Goal: Communication & Community: Answer question/provide support

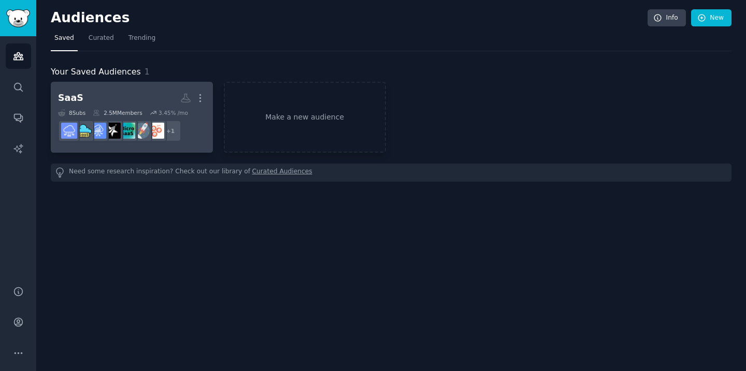
click at [128, 96] on h2 "SaaS More" at bounding box center [132, 98] width 148 height 18
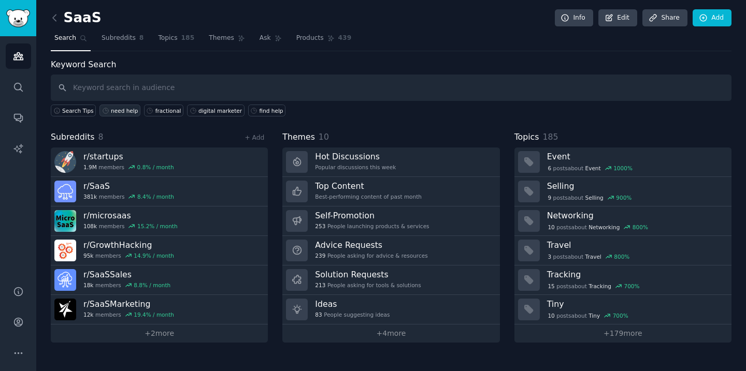
click at [120, 110] on div "need help" at bounding box center [124, 110] width 27 height 7
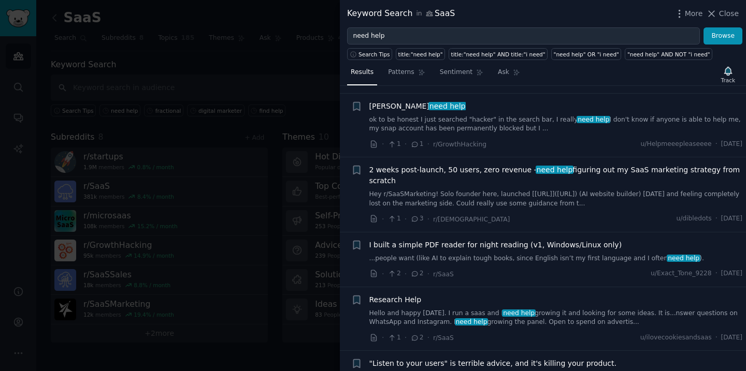
scroll to position [287, 0]
click at [471, 164] on span "2 weeks post-launch, 50 users, zero revenue - need help figuring out my SaaS ma…" at bounding box center [555, 175] width 373 height 22
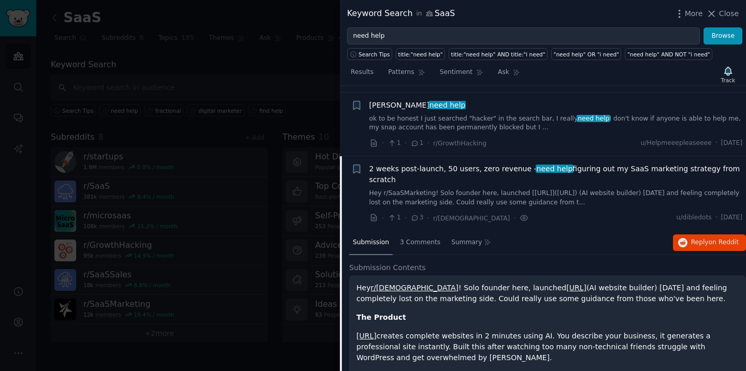
scroll to position [349, 0]
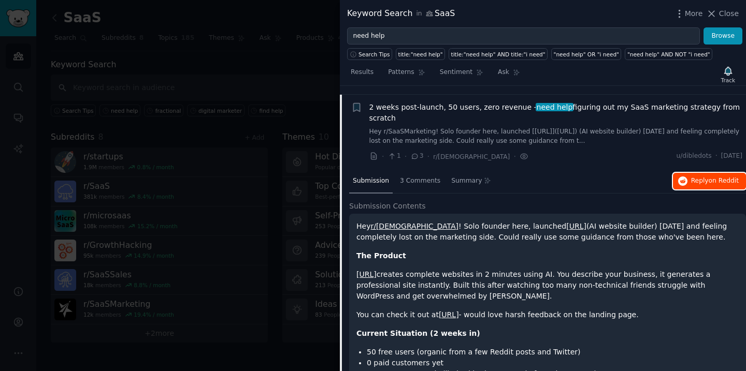
click at [703, 177] on span "Reply on Reddit" at bounding box center [715, 181] width 48 height 9
